Goal: Task Accomplishment & Management: Use online tool/utility

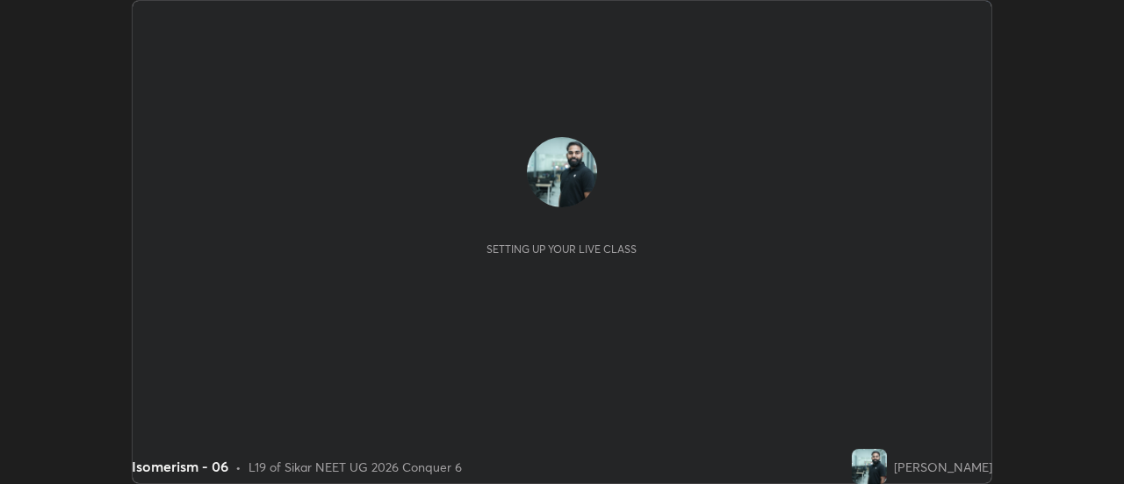
scroll to position [484, 1124]
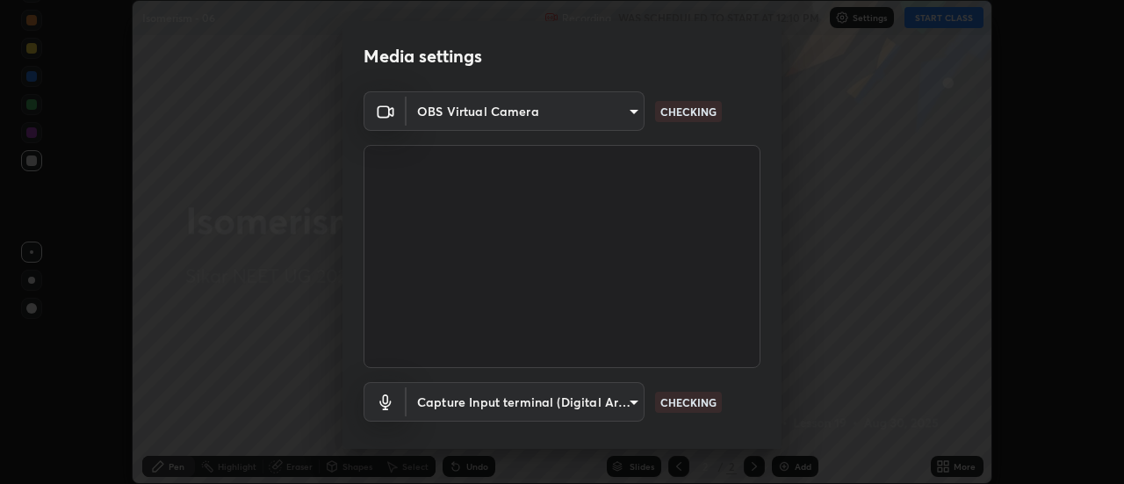
type input "c5d2aa586cd1fb5696b6c139823237d8d84c79ebaf4c62560026c1047d261678"
type input "d17db005be358b958c41adb8d783b5bf9593536e2aab848236eb6cf4e2949be5"
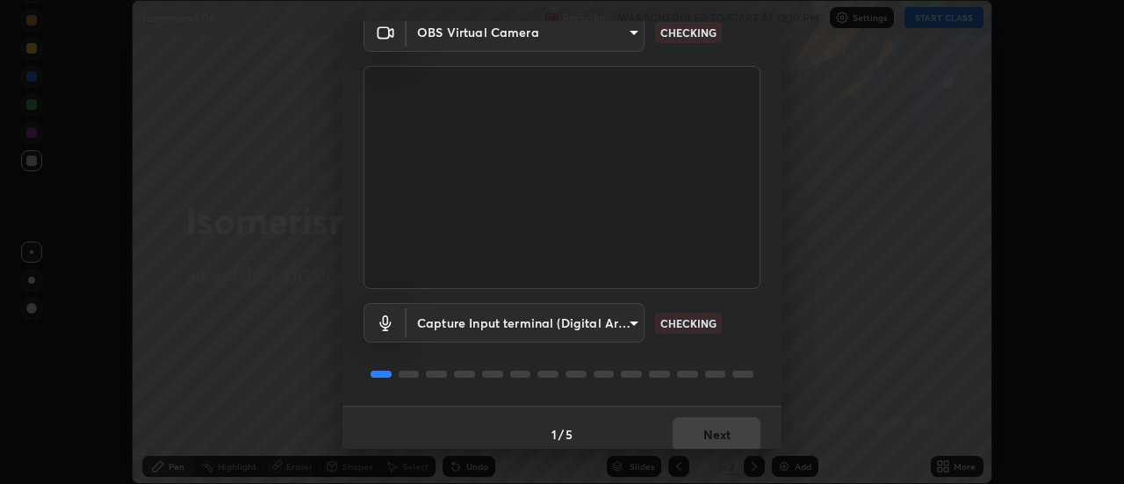
click at [618, 325] on body "Erase all Isomerism - 06 Recording WAS SCHEDULED TO START AT 12:10 PM Settings …" at bounding box center [562, 242] width 1124 height 484
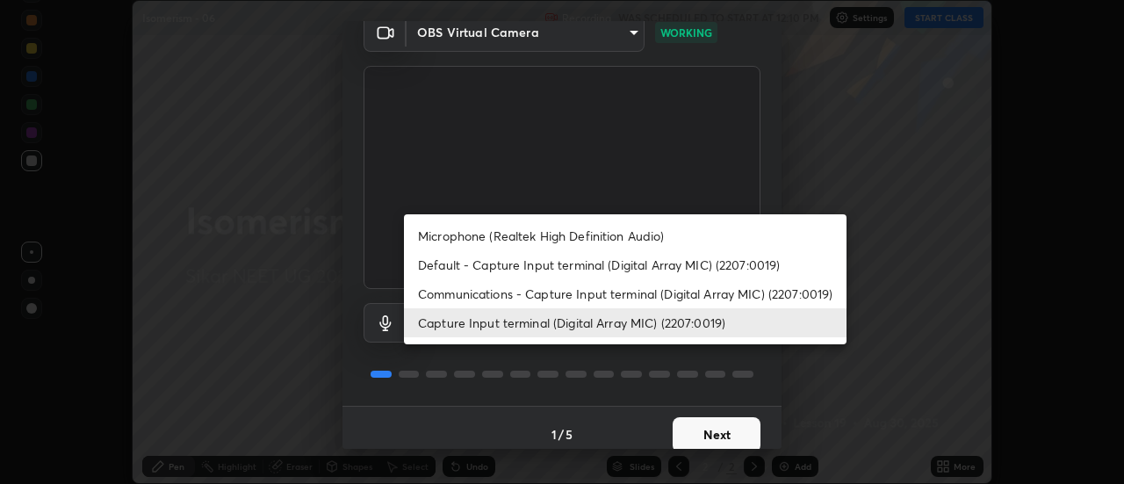
click at [637, 326] on li "Capture Input terminal (Digital Array MIC) (2207:0019)" at bounding box center [625, 322] width 442 height 29
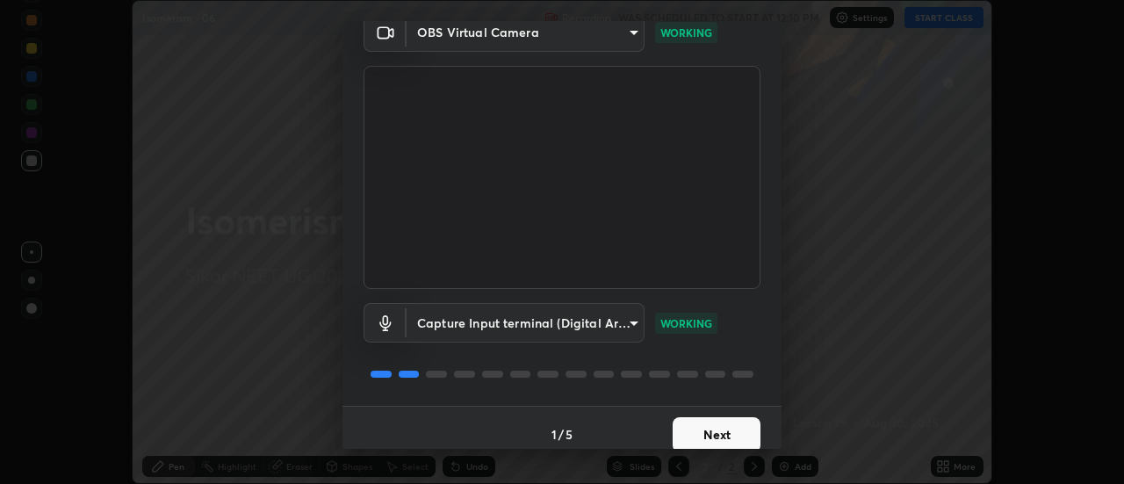
click at [707, 436] on button "Next" at bounding box center [717, 434] width 88 height 35
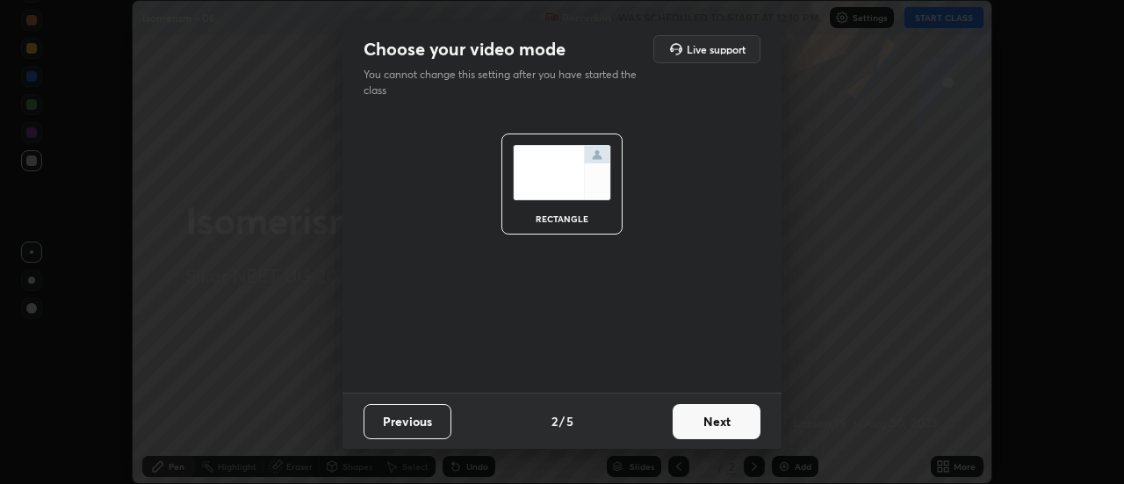
scroll to position [0, 0]
click at [709, 430] on button "Next" at bounding box center [717, 421] width 88 height 35
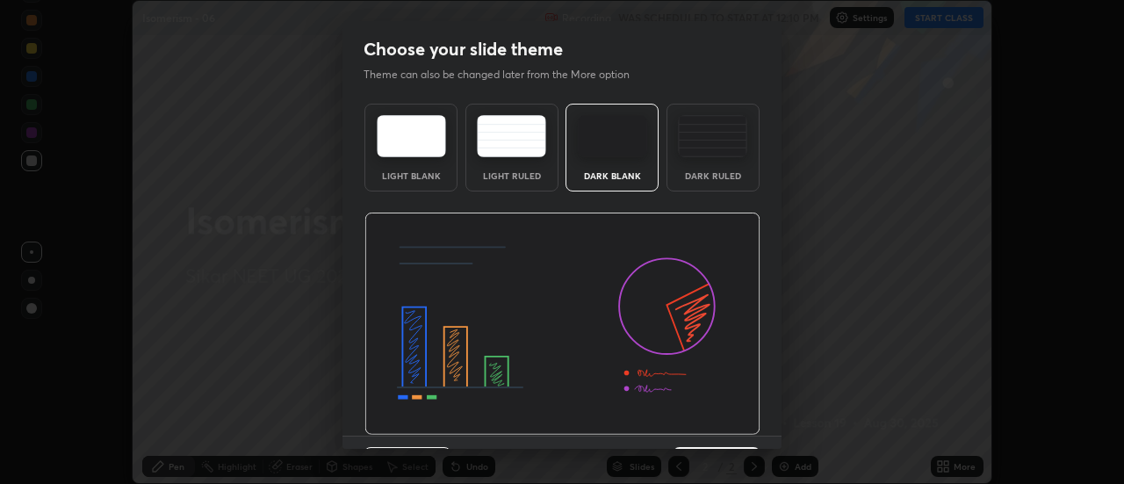
click at [722, 433] on img at bounding box center [562, 323] width 396 height 223
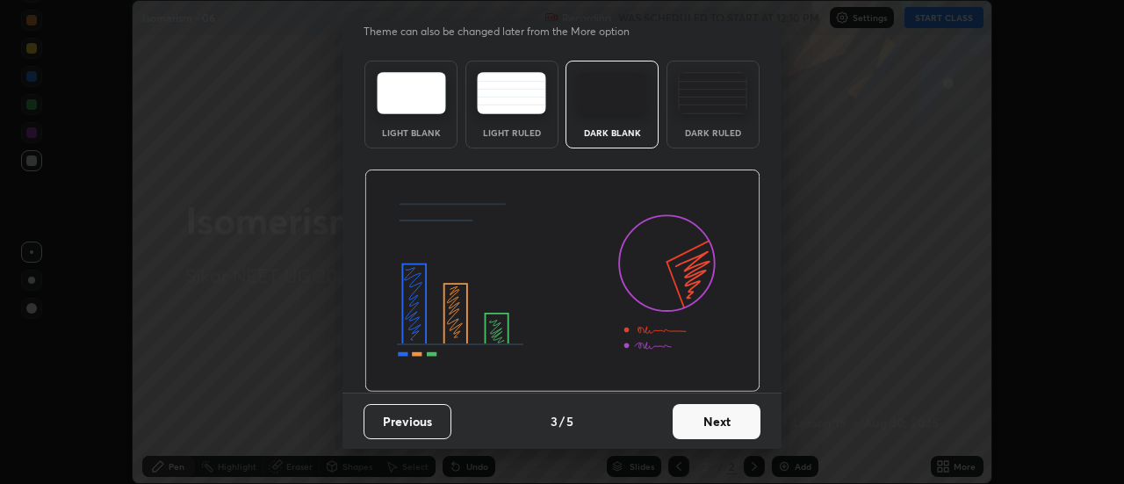
click at [722, 421] on button "Next" at bounding box center [717, 421] width 88 height 35
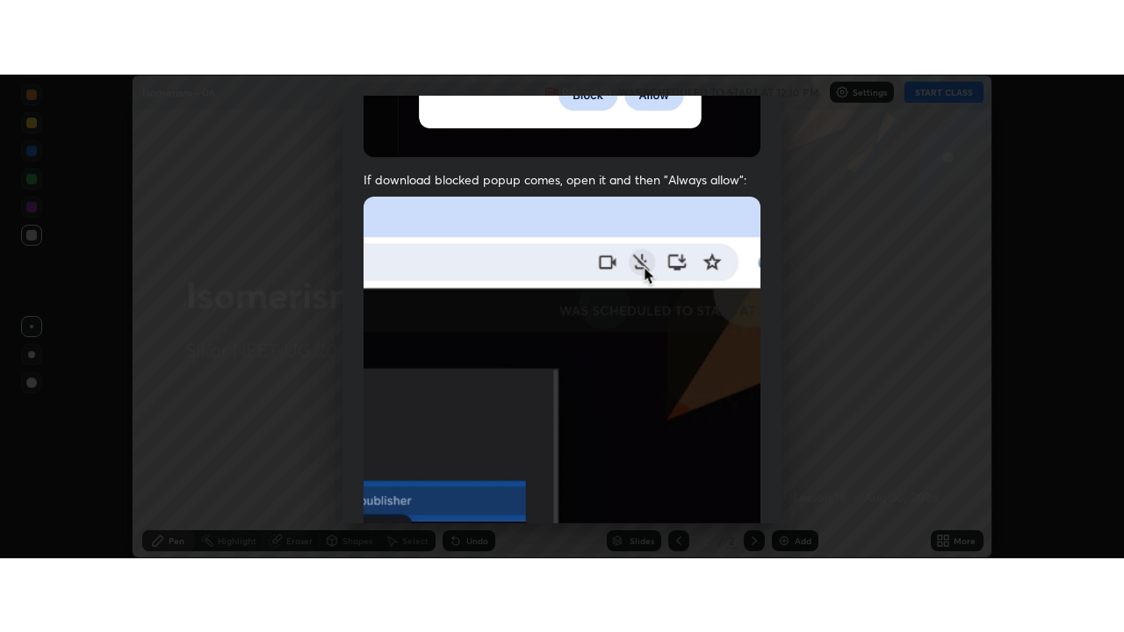
scroll to position [450, 0]
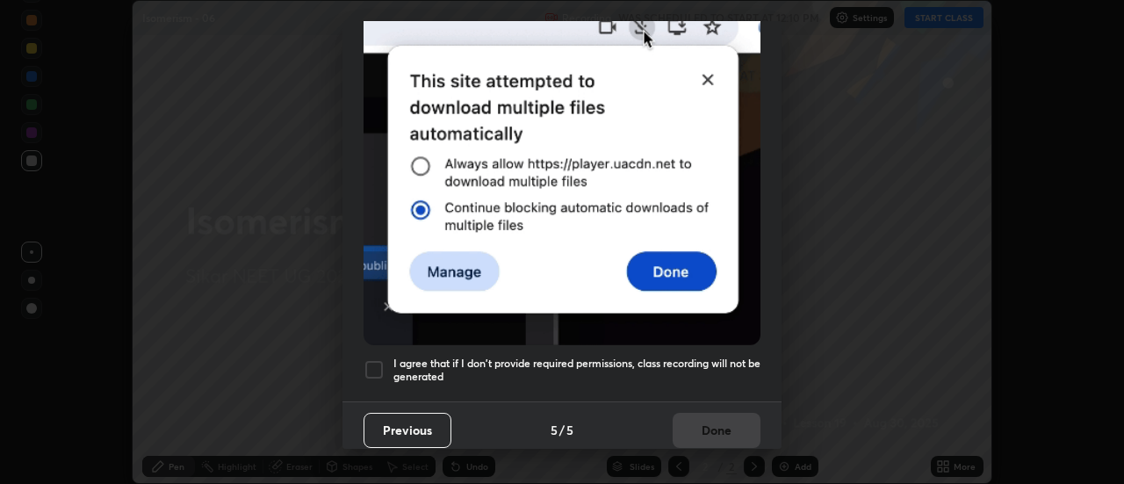
click at [694, 371] on h5 "I agree that if I don't provide required permissions, class recording will not …" at bounding box center [576, 369] width 367 height 27
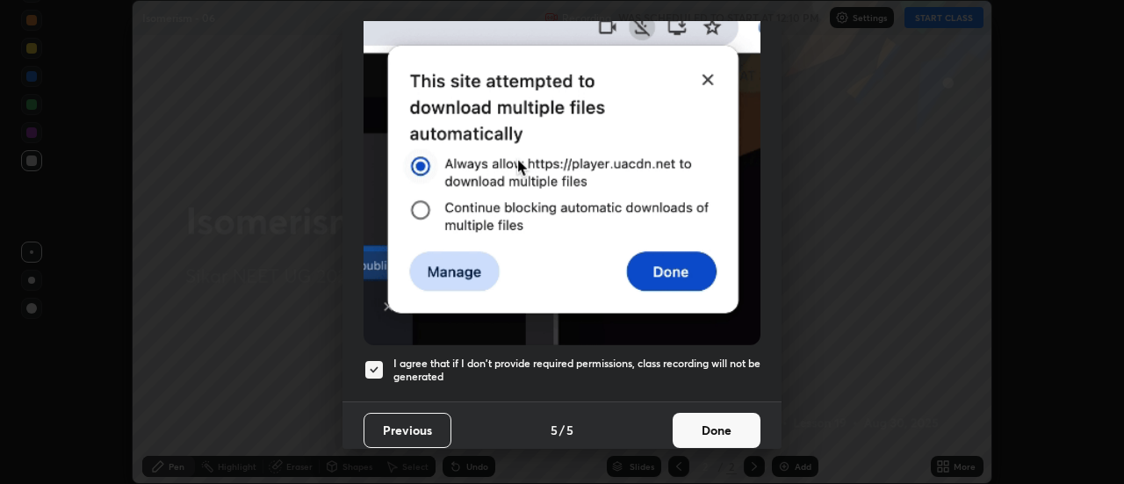
click at [718, 421] on button "Done" at bounding box center [717, 430] width 88 height 35
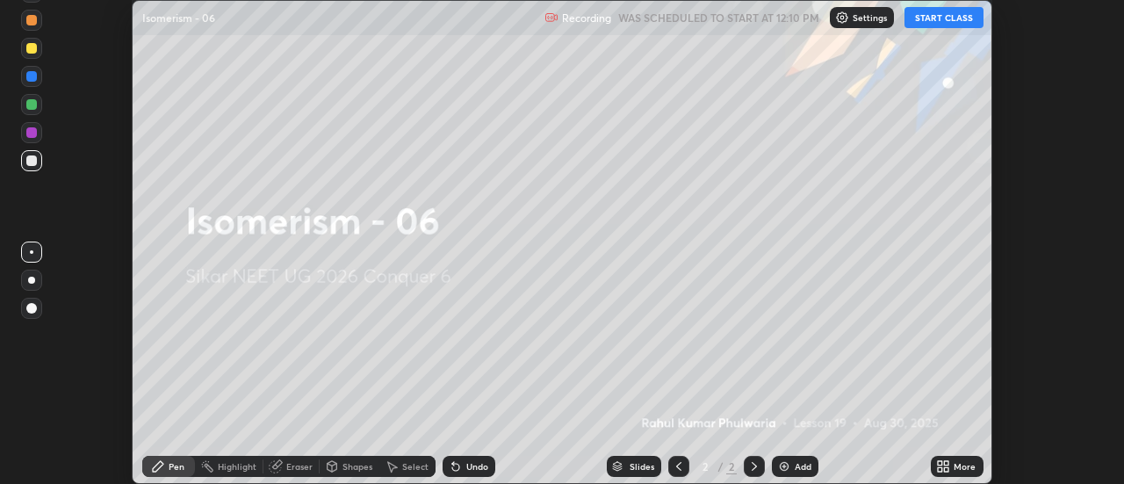
click at [943, 458] on div "More" at bounding box center [957, 466] width 53 height 21
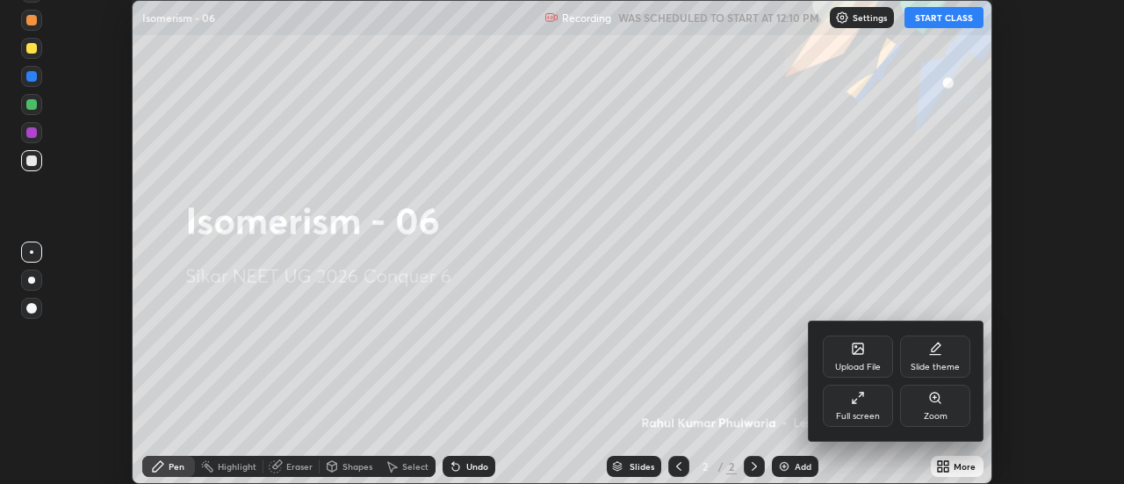
click at [872, 405] on div "Full screen" at bounding box center [858, 406] width 70 height 42
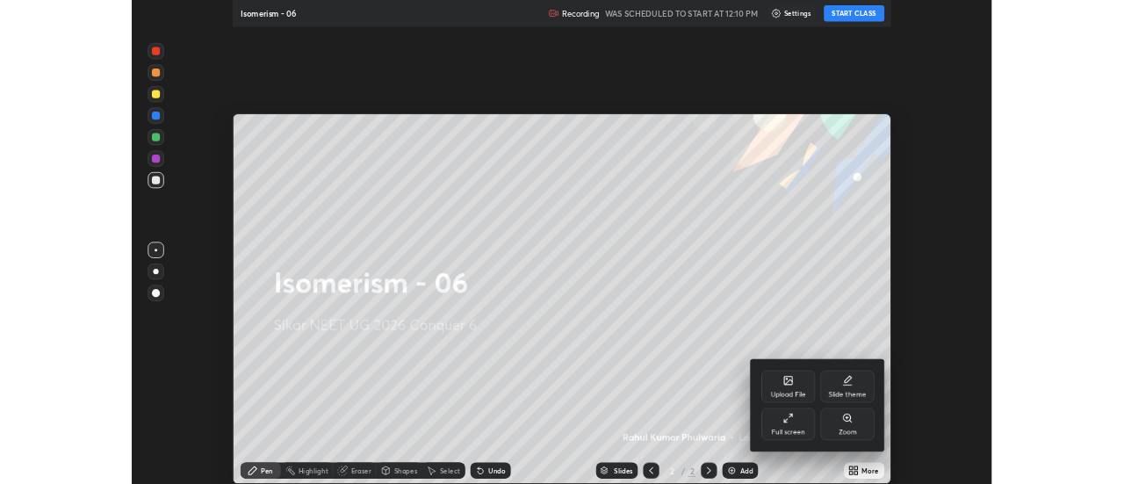
scroll to position [632, 1124]
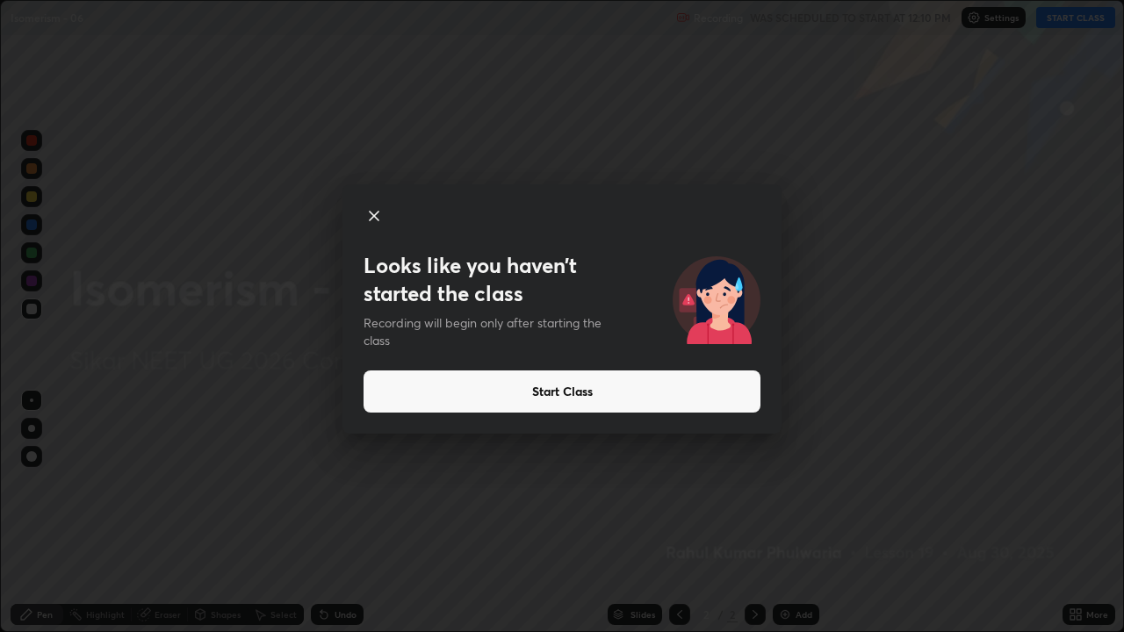
click at [430, 403] on button "Start Class" at bounding box center [561, 392] width 397 height 42
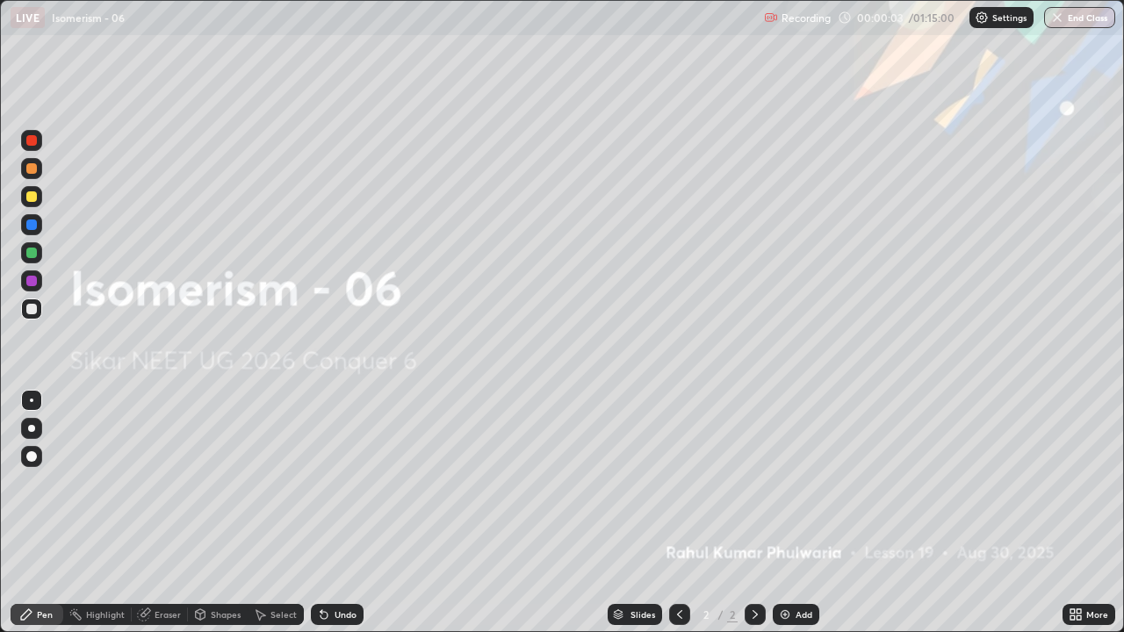
click at [784, 483] on img at bounding box center [785, 615] width 14 height 14
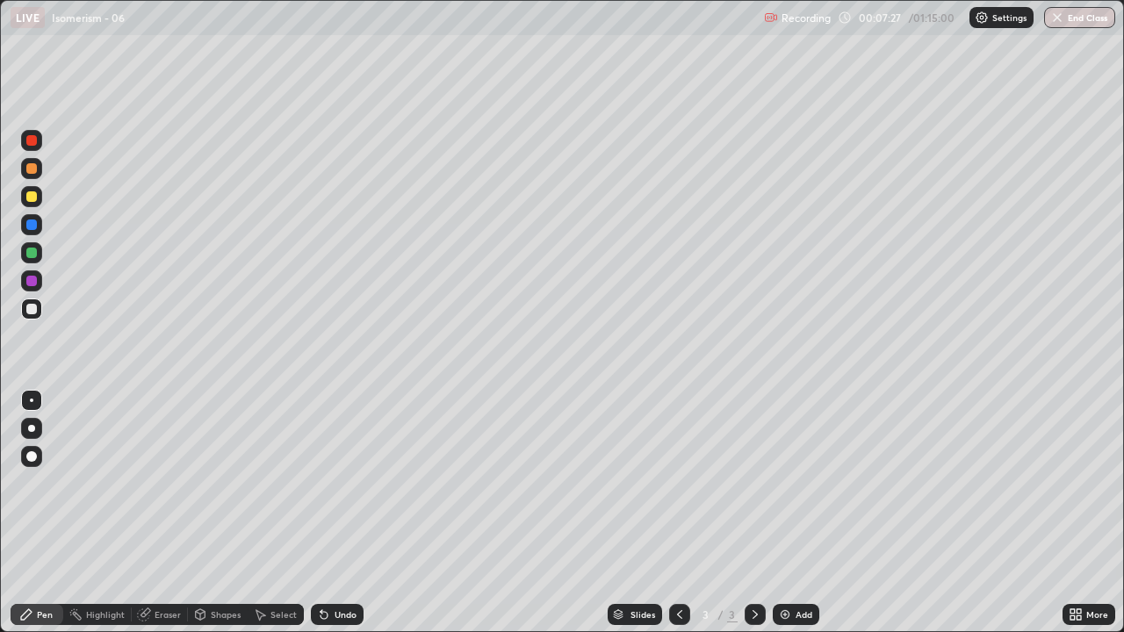
click at [789, 483] on img at bounding box center [785, 615] width 14 height 14
click at [31, 256] on div at bounding box center [31, 253] width 11 height 11
click at [32, 310] on div at bounding box center [31, 309] width 11 height 11
click at [782, 483] on img at bounding box center [785, 615] width 14 height 14
click at [158, 483] on div "Eraser" at bounding box center [168, 614] width 26 height 9
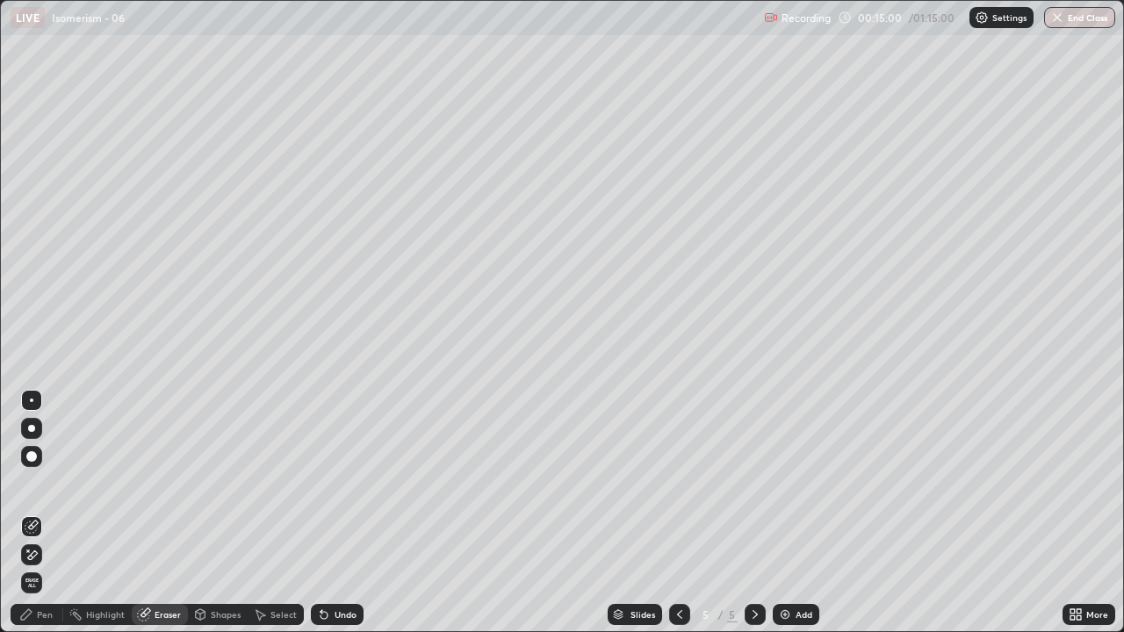
click at [45, 483] on div "Pen" at bounding box center [45, 614] width 16 height 9
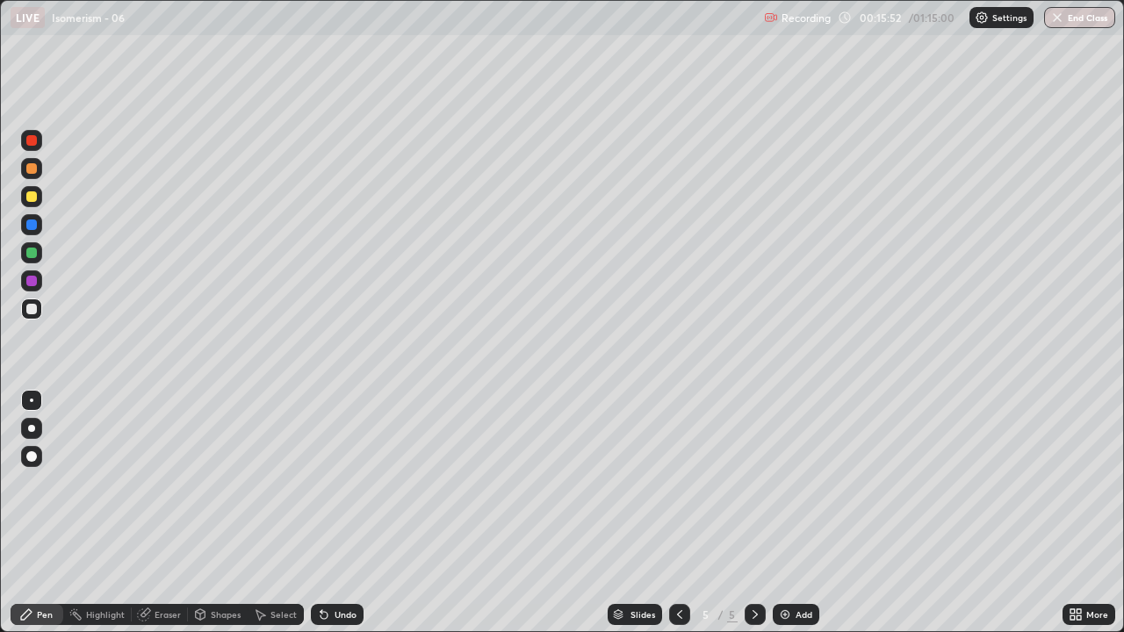
click at [34, 142] on div at bounding box center [31, 140] width 11 height 11
click at [0, 483] on div "Pen Highlight Eraser Shapes Select Undo Slides 5 / 5 Add More" at bounding box center [562, 614] width 1124 height 35
click at [0, 483] on div "Setting up your live class" at bounding box center [562, 316] width 1124 height 632
click at [669, 483] on div at bounding box center [679, 614] width 21 height 21
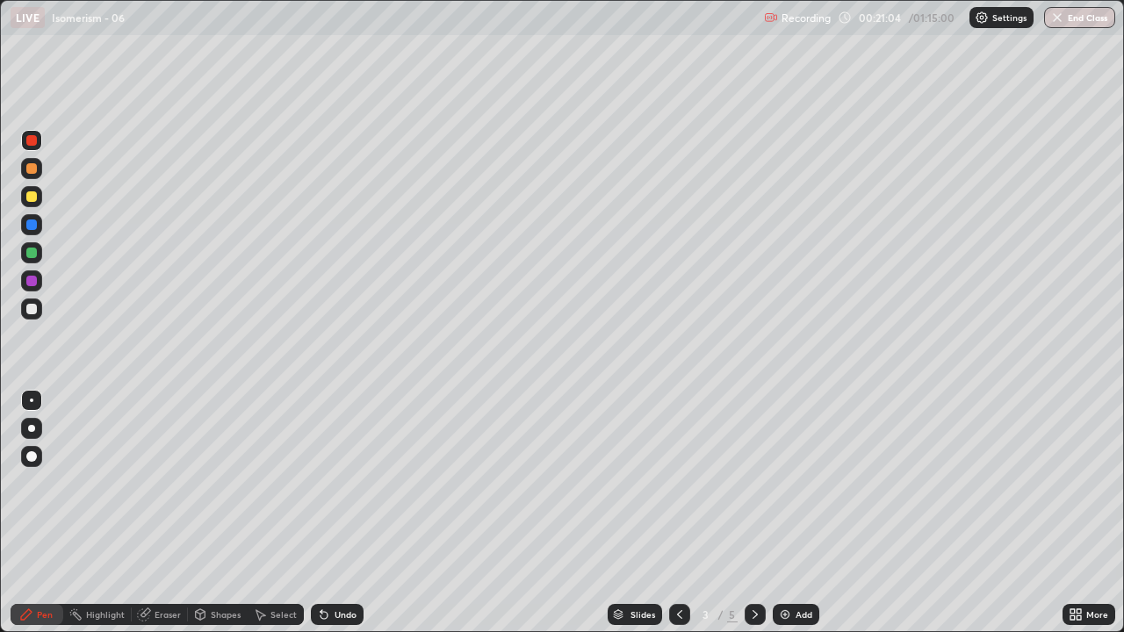
click at [169, 483] on div "Eraser" at bounding box center [168, 614] width 26 height 9
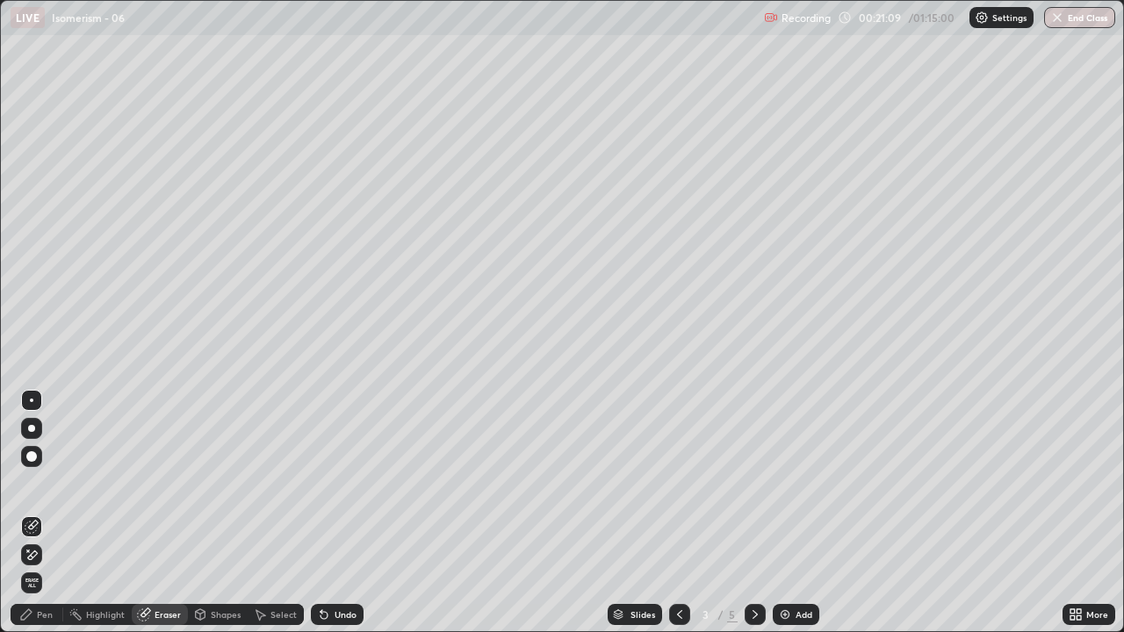
click at [48, 483] on div "Pen" at bounding box center [45, 614] width 16 height 9
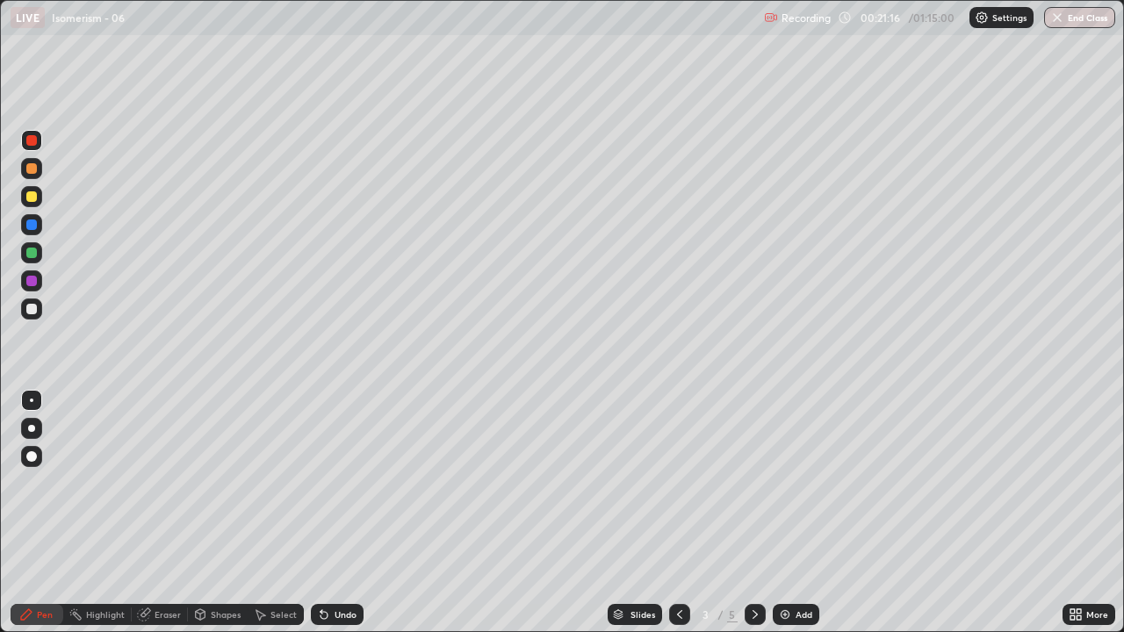
click at [161, 483] on div "Eraser" at bounding box center [160, 614] width 56 height 21
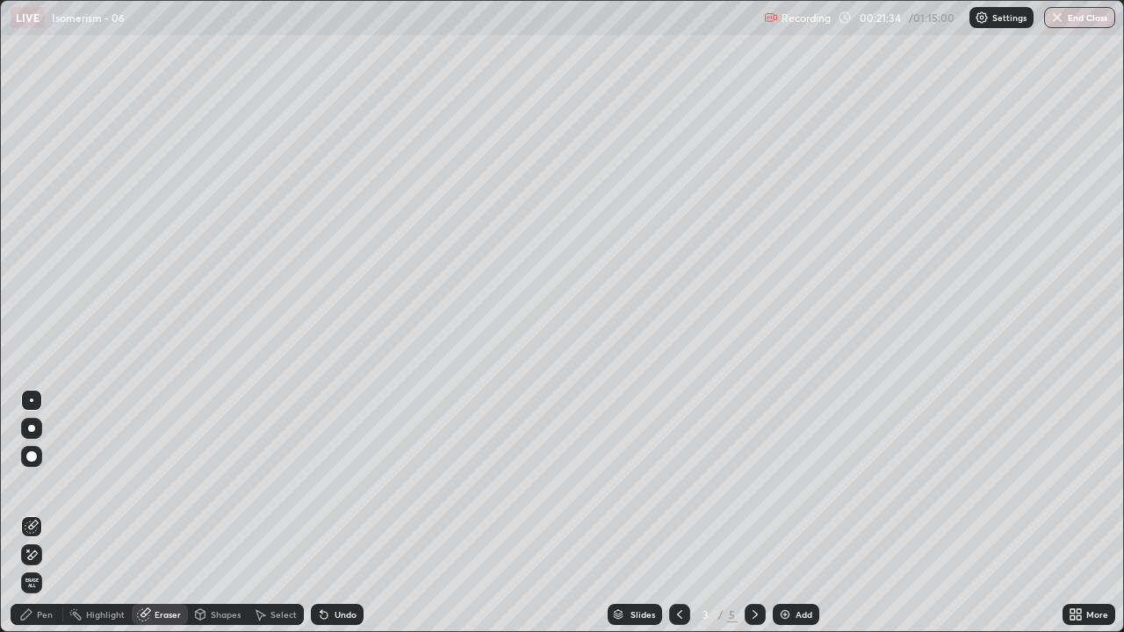
click at [45, 483] on div "Pen" at bounding box center [45, 614] width 16 height 9
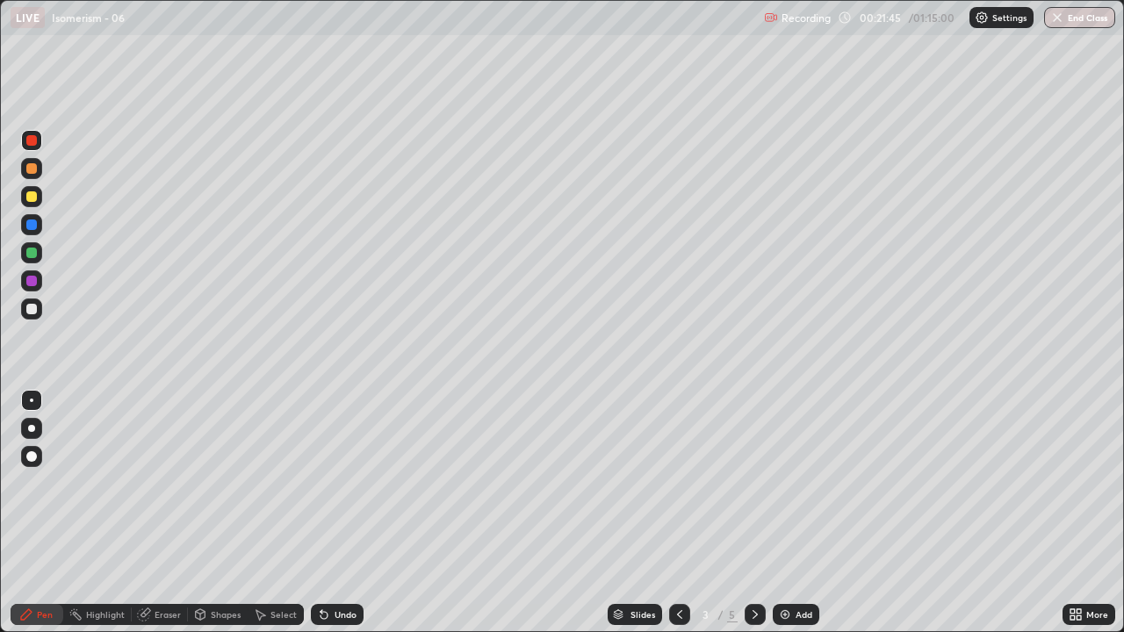
click at [22, 313] on div at bounding box center [31, 309] width 21 height 21
click at [787, 483] on img at bounding box center [785, 615] width 14 height 14
click at [756, 483] on icon at bounding box center [755, 615] width 14 height 14
click at [752, 483] on icon at bounding box center [755, 615] width 14 height 14
click at [785, 483] on img at bounding box center [785, 615] width 14 height 14
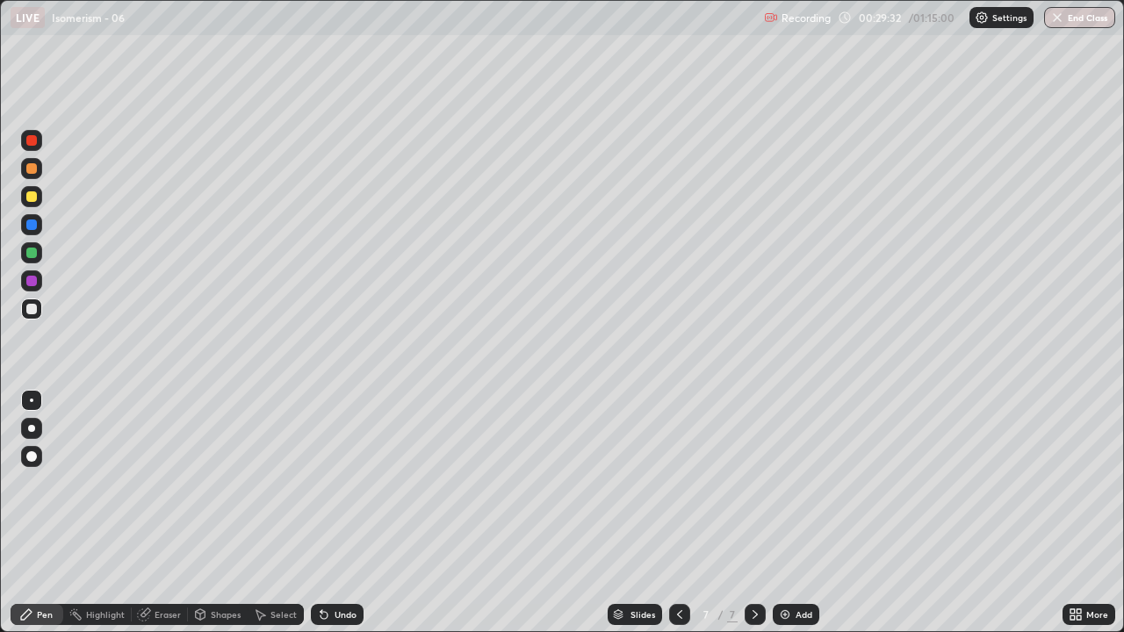
click at [26, 256] on div at bounding box center [31, 252] width 21 height 21
click at [788, 483] on img at bounding box center [785, 615] width 14 height 14
click at [27, 310] on div at bounding box center [31, 309] width 11 height 11
click at [335, 483] on div "Undo" at bounding box center [334, 614] width 60 height 35
click at [31, 310] on div at bounding box center [31, 309] width 11 height 11
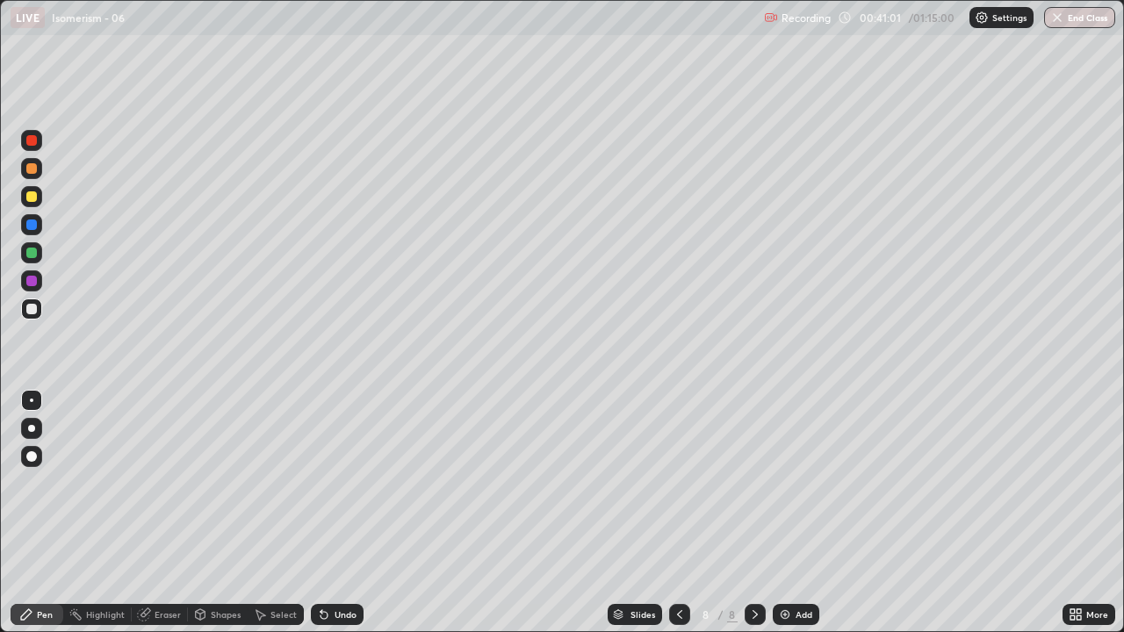
click at [784, 483] on img at bounding box center [785, 615] width 14 height 14
click at [29, 254] on div at bounding box center [31, 253] width 11 height 11
click at [29, 306] on div at bounding box center [31, 309] width 11 height 11
click at [33, 255] on div at bounding box center [31, 253] width 11 height 11
click at [32, 311] on div at bounding box center [31, 309] width 11 height 11
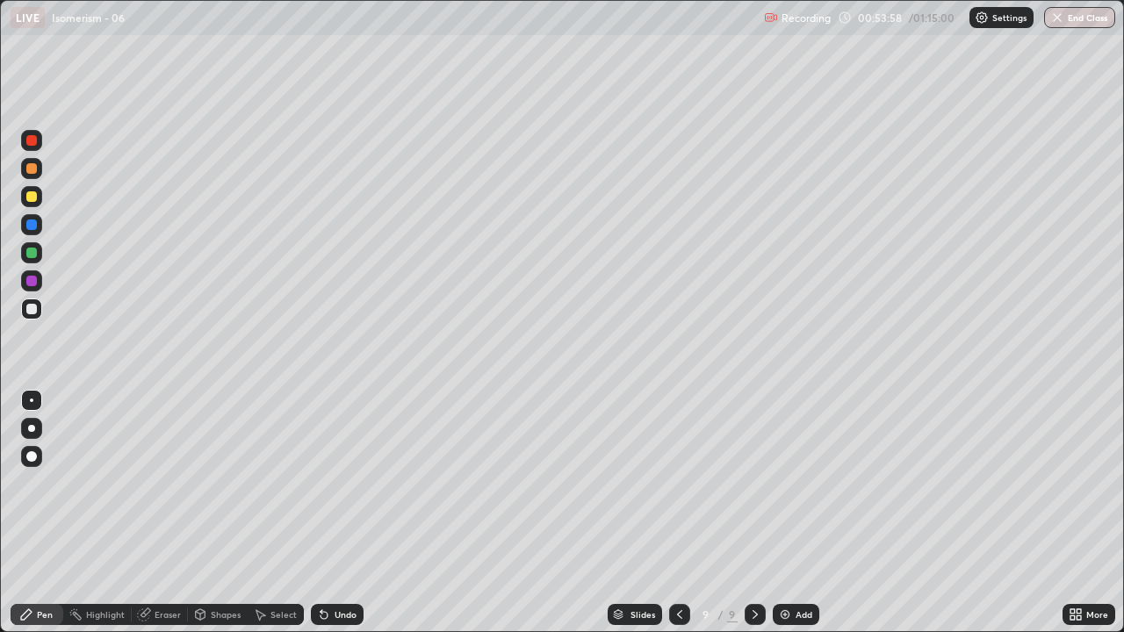
click at [782, 483] on img at bounding box center [785, 615] width 14 height 14
click at [30, 254] on div at bounding box center [31, 253] width 11 height 11
click at [32, 310] on div at bounding box center [31, 309] width 11 height 11
click at [30, 254] on div at bounding box center [31, 253] width 11 height 11
click at [30, 140] on div at bounding box center [31, 140] width 11 height 11
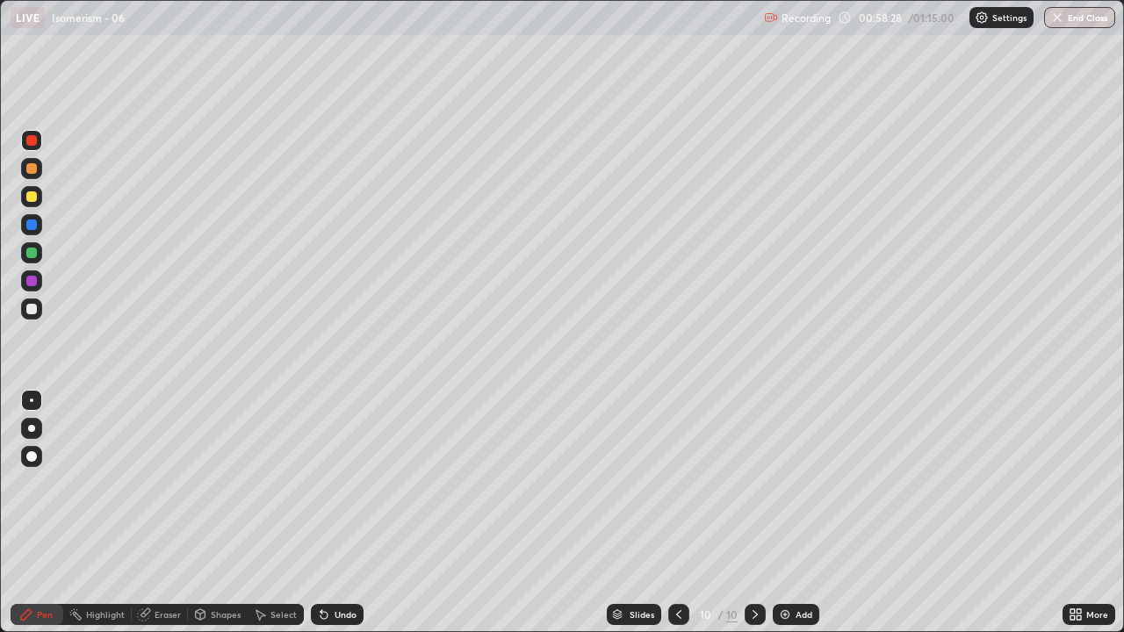
click at [31, 312] on div at bounding box center [31, 309] width 11 height 11
click at [32, 255] on div at bounding box center [31, 253] width 11 height 11
click at [30, 309] on div at bounding box center [31, 309] width 11 height 11
click at [679, 483] on icon at bounding box center [679, 615] width 14 height 14
click at [753, 483] on icon at bounding box center [755, 615] width 14 height 14
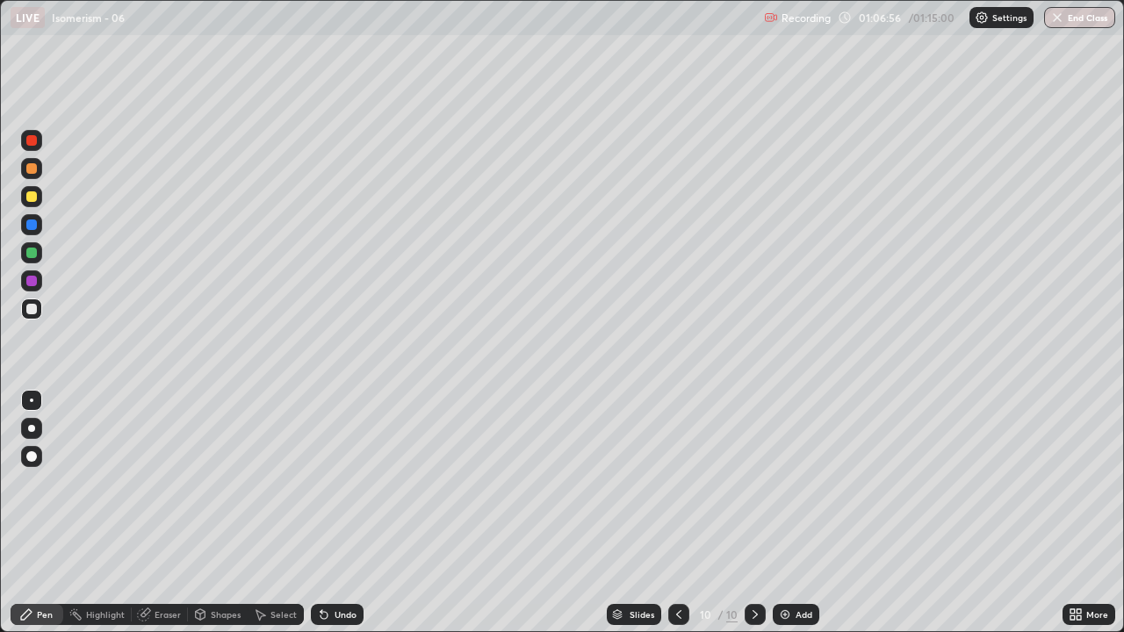
click at [783, 483] on img at bounding box center [785, 615] width 14 height 14
click at [1083, 14] on button "End Class" at bounding box center [1079, 17] width 71 height 21
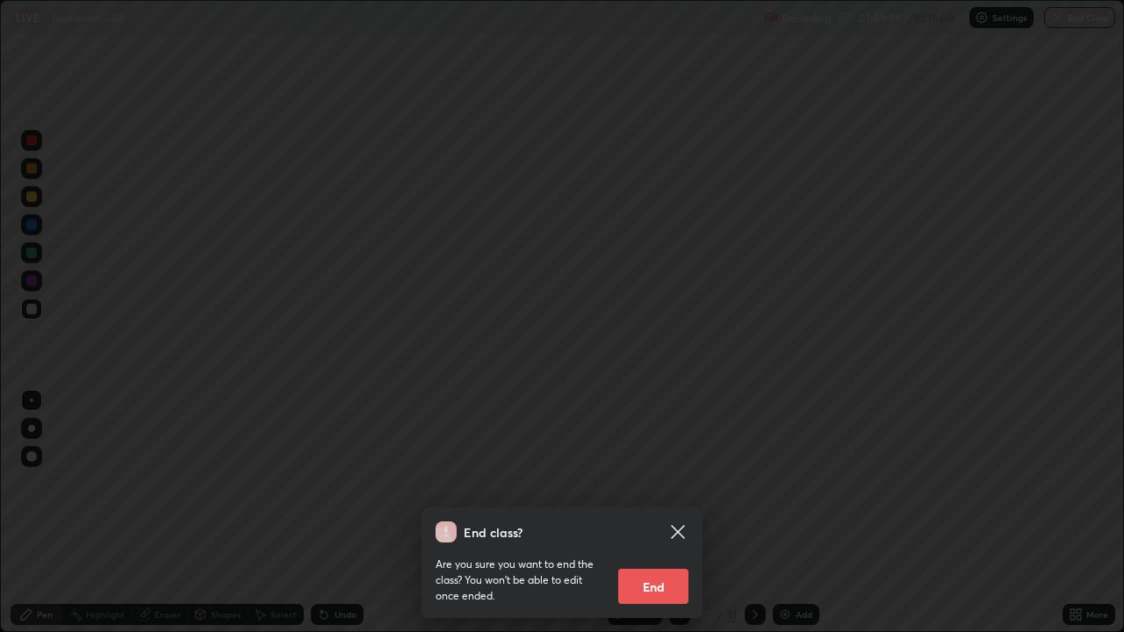
click at [670, 483] on button "End" at bounding box center [653, 586] width 70 height 35
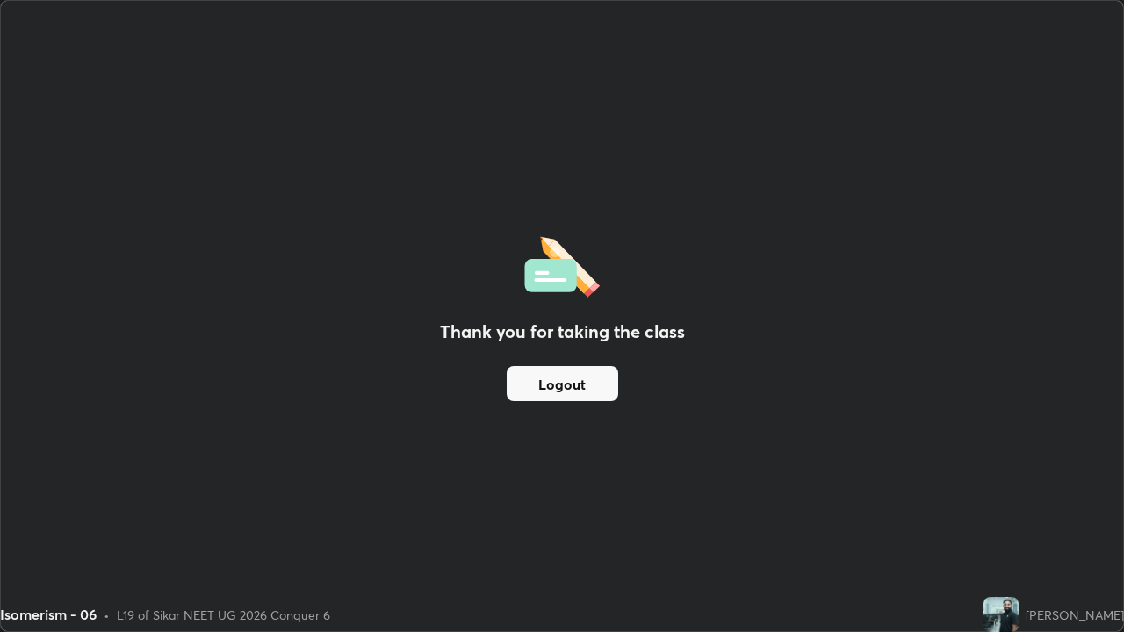
click at [563, 59] on div "Thank you for taking the class Logout" at bounding box center [562, 316] width 1122 height 630
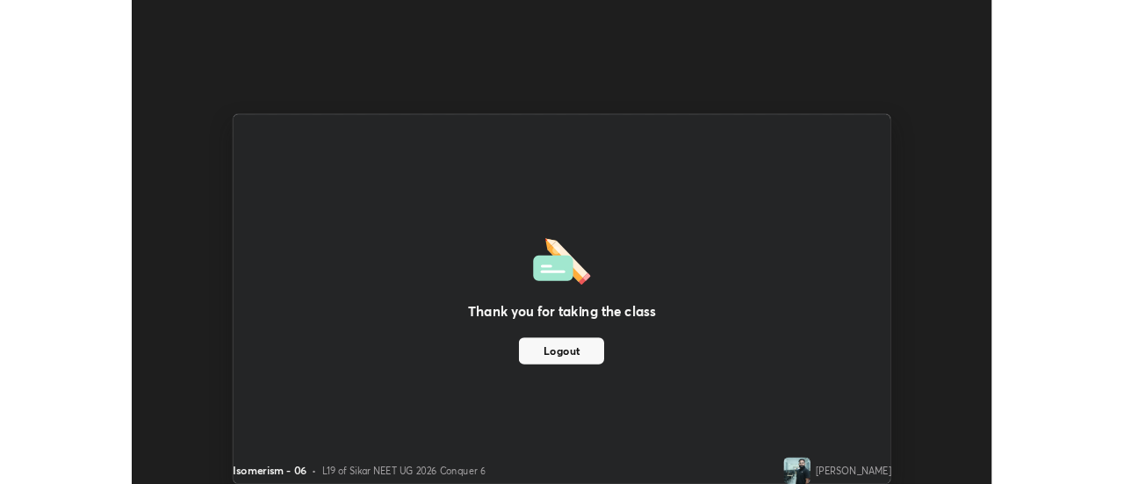
scroll to position [87314, 86674]
